Goal: Task Accomplishment & Management: Manage account settings

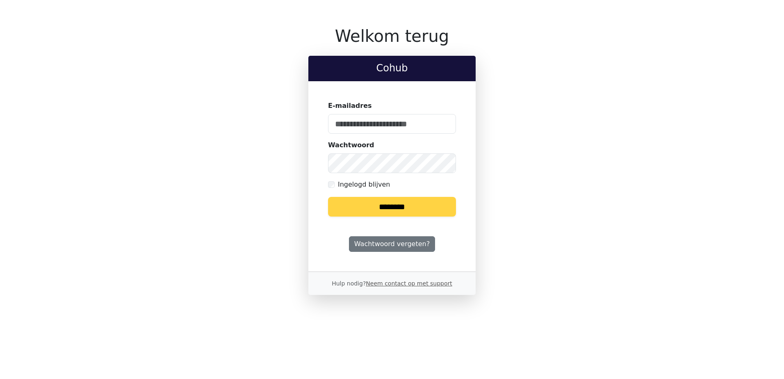
click at [445, 121] on keeper-lock "Open Keeper Popup" at bounding box center [445, 124] width 10 height 10
type input "**********"
click at [429, 199] on input "********" at bounding box center [392, 207] width 128 height 20
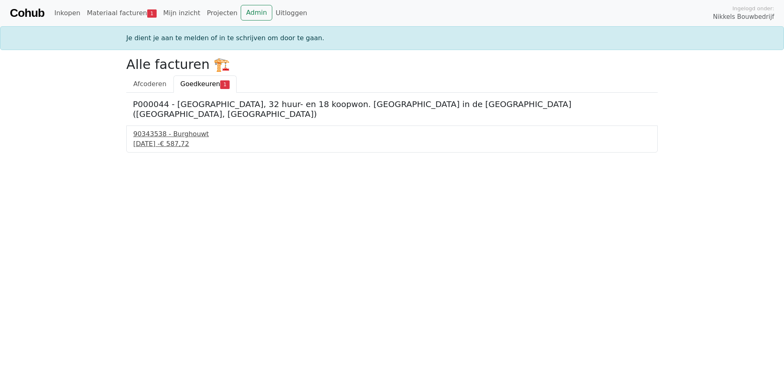
click at [174, 139] on div "26 september 2025 - € 587,72" at bounding box center [392, 144] width 518 height 10
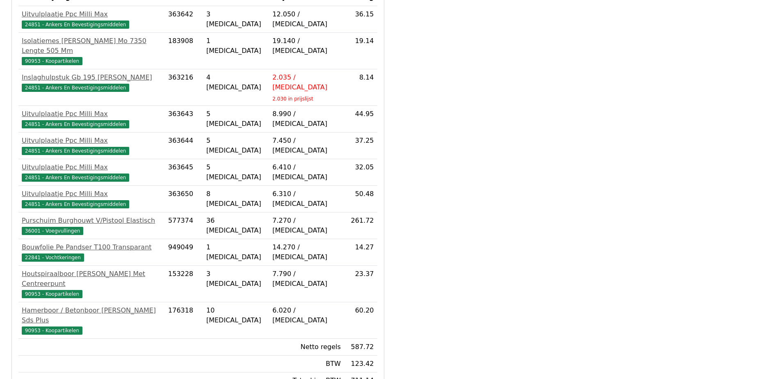
scroll to position [282, 0]
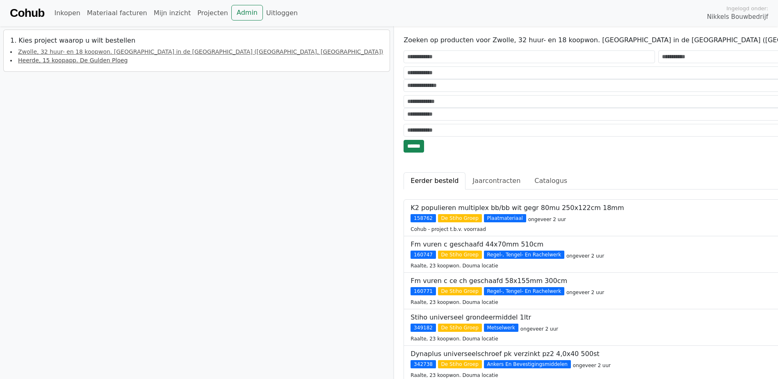
click at [59, 58] on link "Heerde, 15 koopapp. De Gulden Ploeg" at bounding box center [72, 60] width 109 height 7
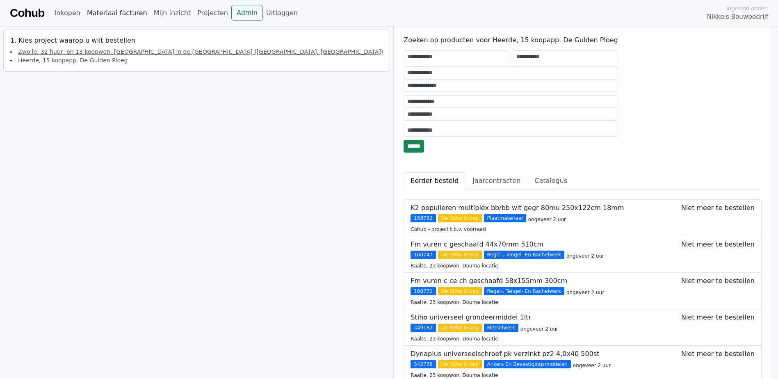
click at [121, 12] on link "Materiaal facturen" at bounding box center [117, 13] width 67 height 16
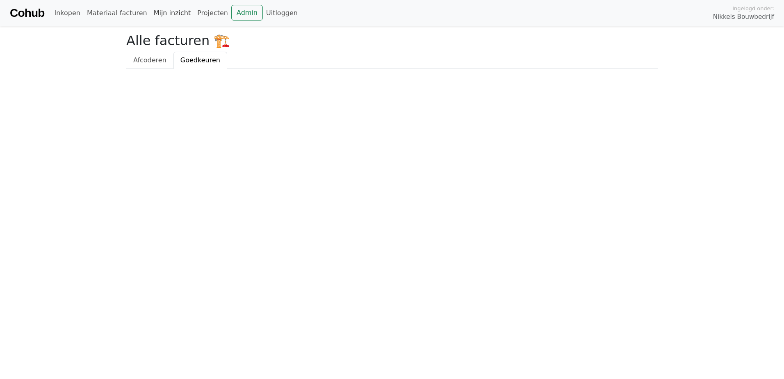
click at [154, 14] on link "Mijn inzicht" at bounding box center [173, 13] width 44 height 16
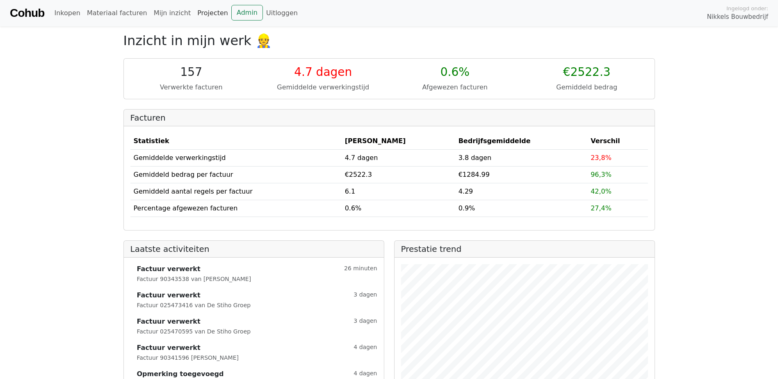
click at [196, 15] on link "Projecten" at bounding box center [212, 13] width 37 height 16
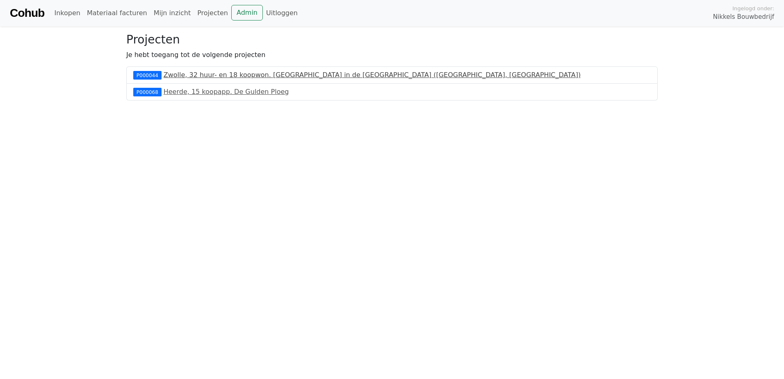
click at [226, 75] on link "Zwolle, 32 huur- en 18 koopwon. Veecatenhof in de Tippe (Knarrenhof, SWZ)" at bounding box center [372, 75] width 417 height 8
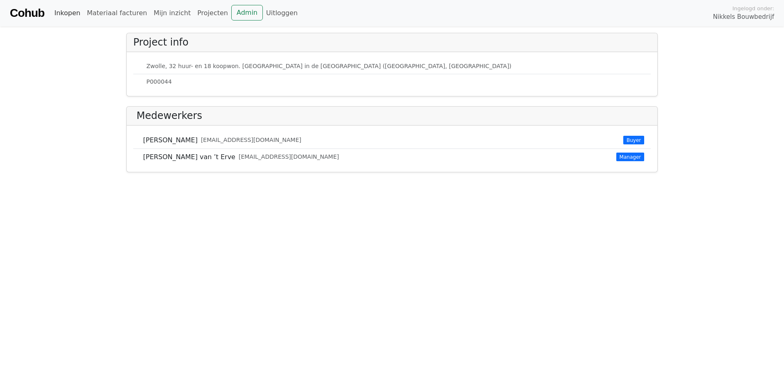
click at [73, 14] on link "Inkopen" at bounding box center [67, 13] width 32 height 16
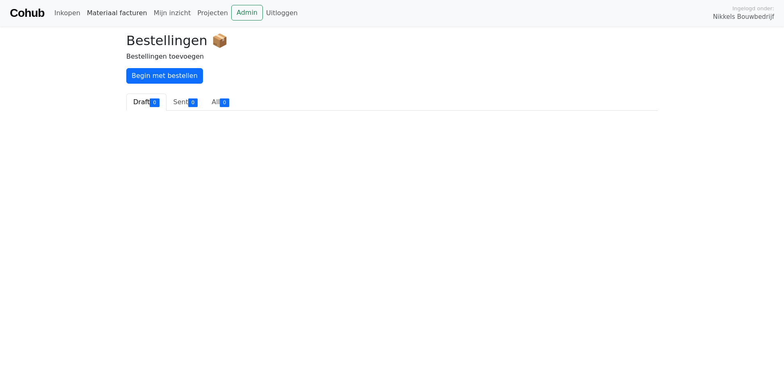
click at [111, 14] on link "Materiaal facturen" at bounding box center [117, 13] width 67 height 16
